Goal: Navigation & Orientation: Find specific page/section

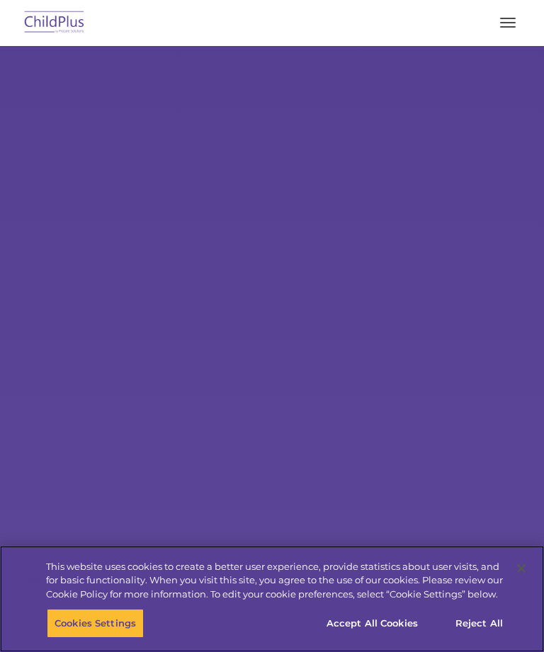
select select "MEDIUM"
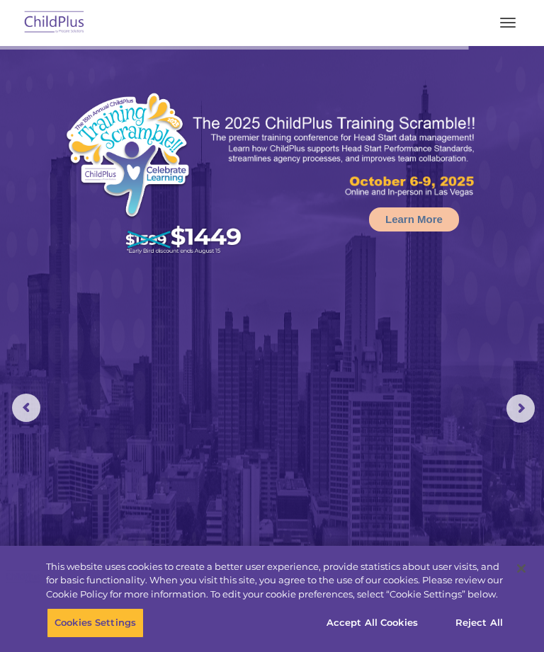
click at [516, 18] on button "button" at bounding box center [508, 22] width 30 height 23
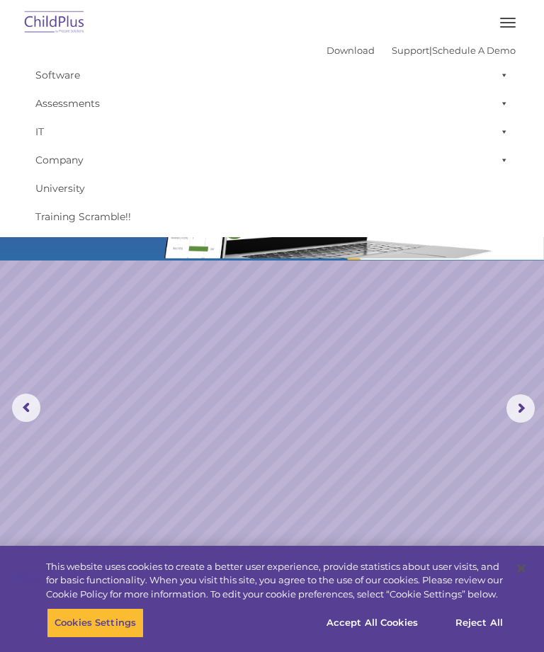
click at [511, 15] on button "button" at bounding box center [508, 22] width 30 height 23
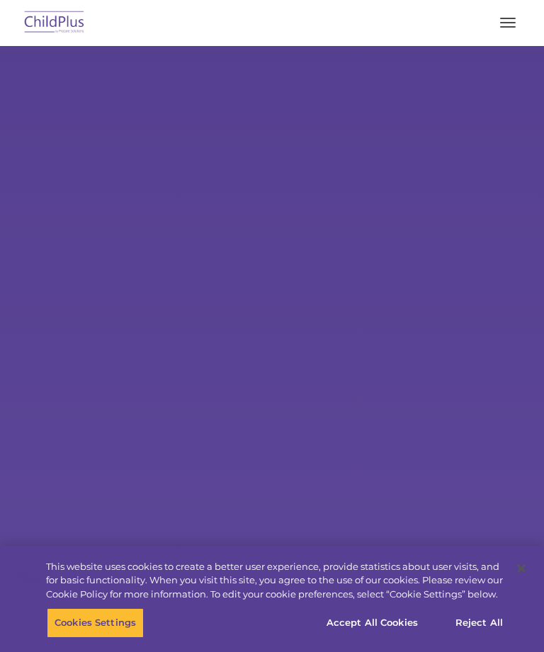
select select "MEDIUM"
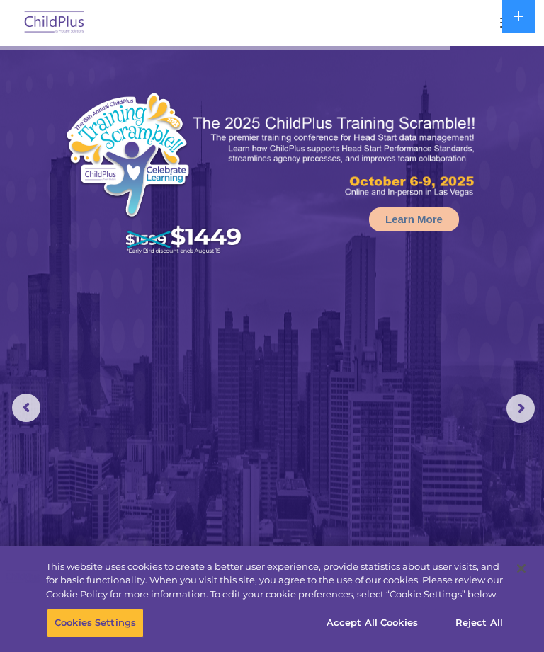
click at [538, 406] on img at bounding box center [272, 404] width 544 height 716
click at [528, 405] on rs-arrow at bounding box center [520, 409] width 28 height 28
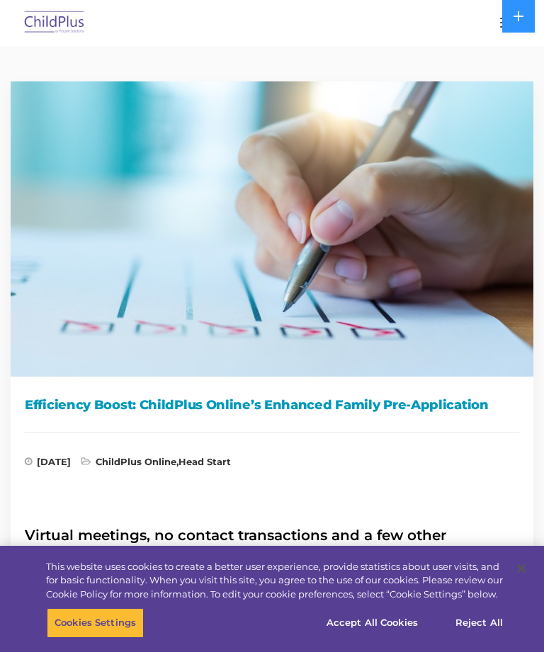
click at [57, 21] on img at bounding box center [54, 22] width 67 height 33
click at [52, 24] on img at bounding box center [54, 22] width 67 height 33
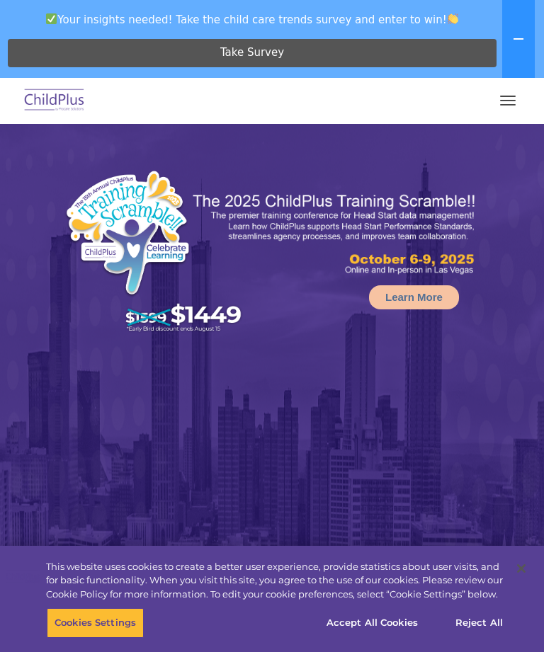
click at [518, 38] on icon at bounding box center [519, 38] width 10 height 1
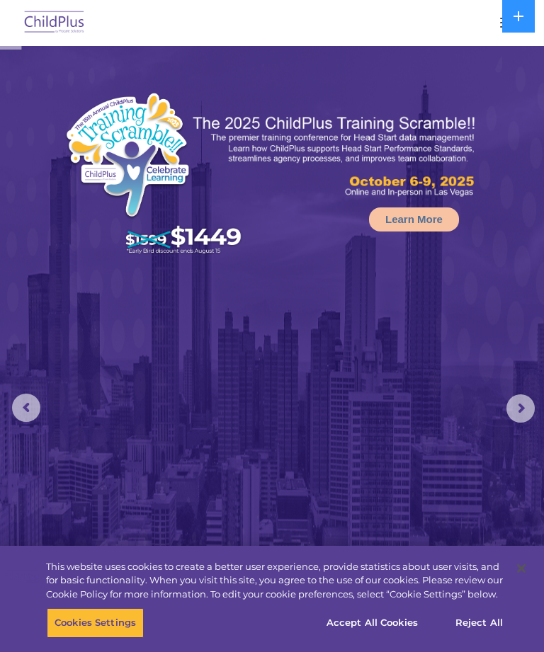
select select "MEDIUM"
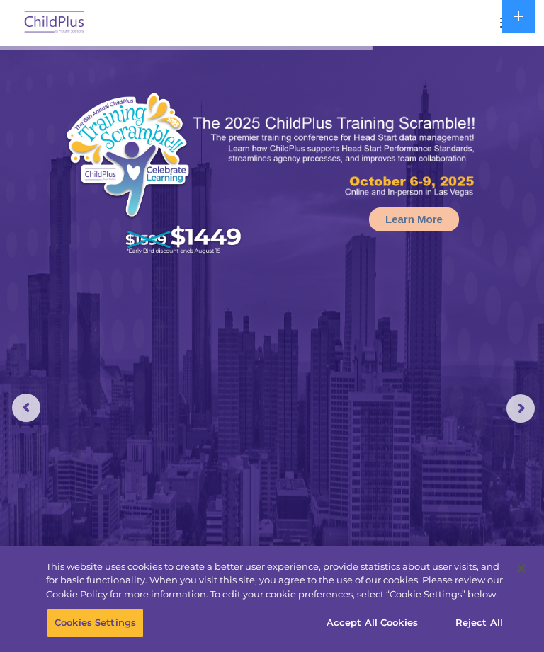
click at [496, 21] on button "button" at bounding box center [508, 22] width 30 height 23
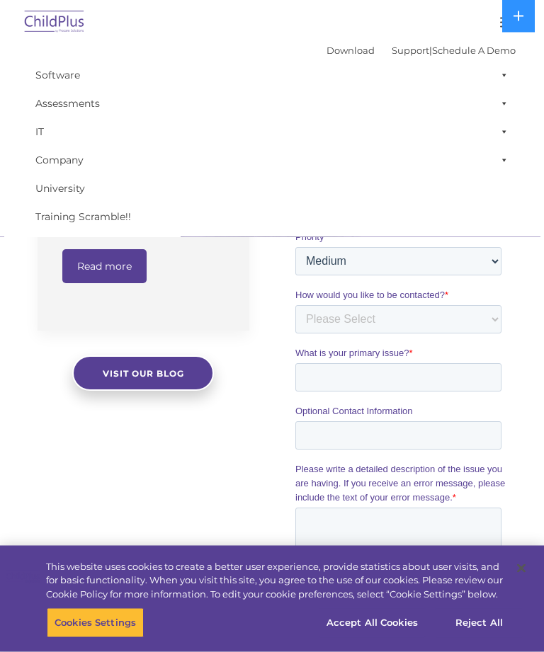
scroll to position [1322, 0]
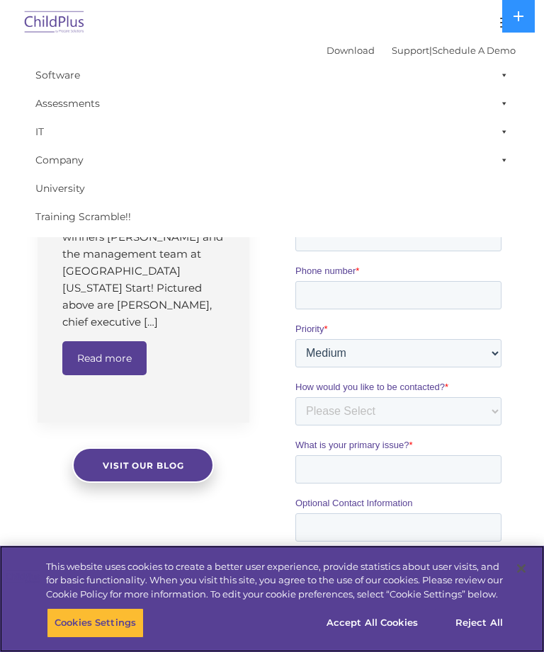
click at [404, 623] on button "Accept All Cookies" at bounding box center [372, 623] width 107 height 30
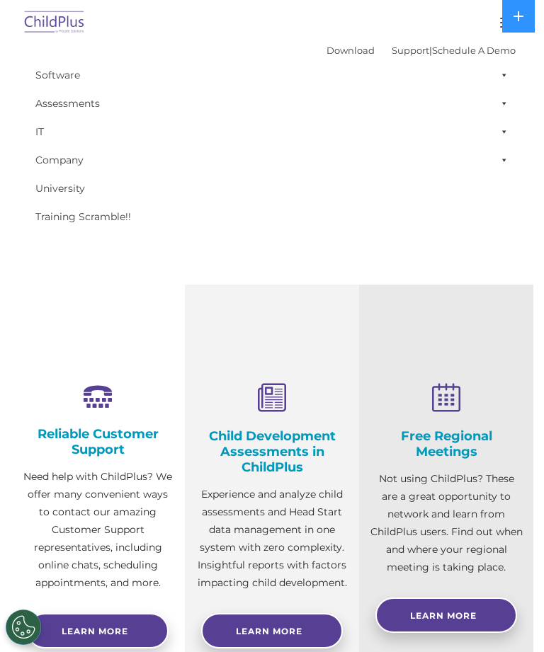
scroll to position [484, 0]
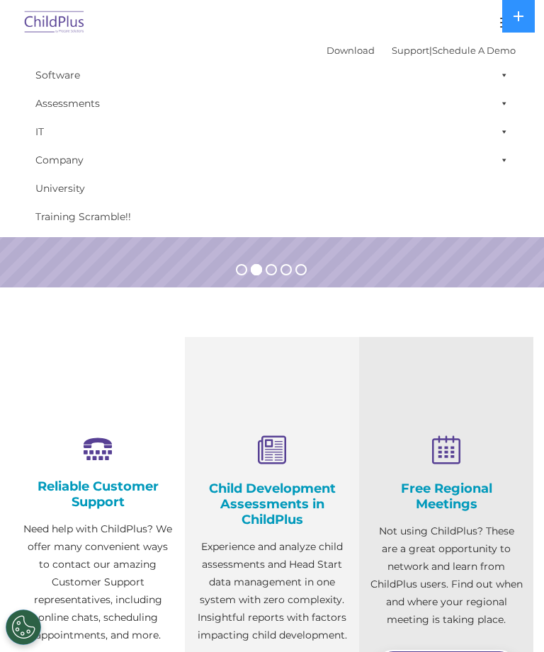
click at [50, 81] on link "Software" at bounding box center [271, 75] width 487 height 28
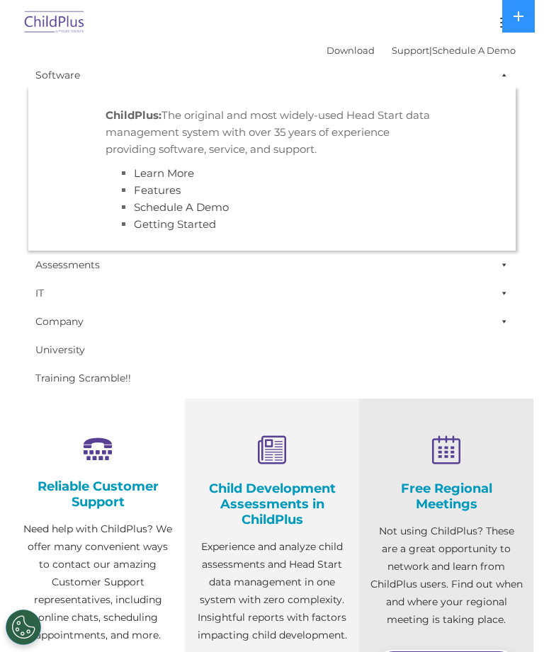
click at [45, 74] on link "Software" at bounding box center [271, 75] width 487 height 28
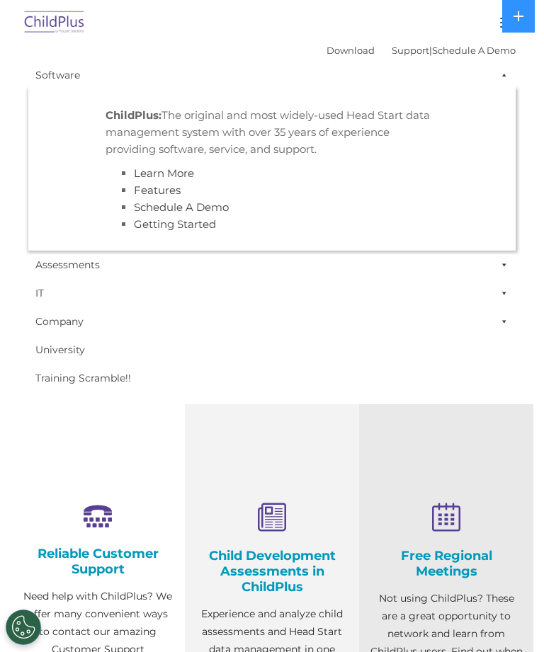
scroll to position [415, 0]
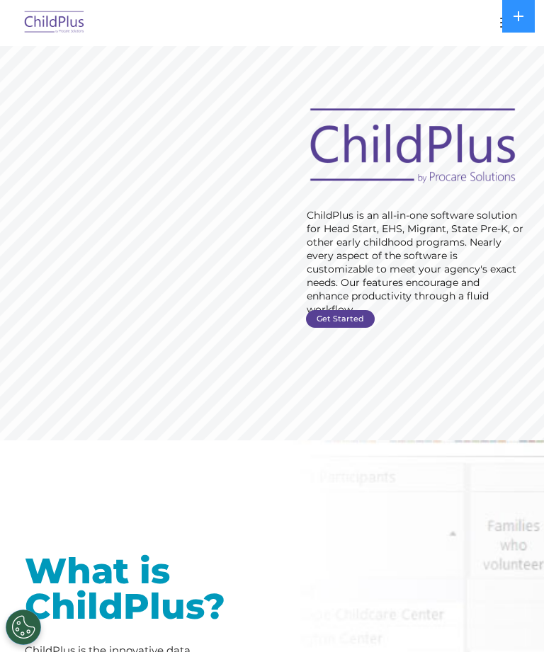
click at [518, 26] on button at bounding box center [518, 16] width 33 height 33
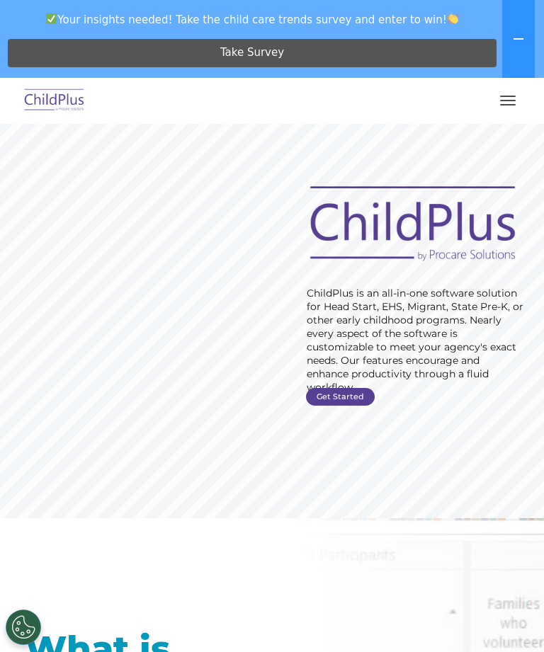
click at [519, 37] on icon at bounding box center [518, 38] width 11 height 11
